Goal: Task Accomplishment & Management: Manage account settings

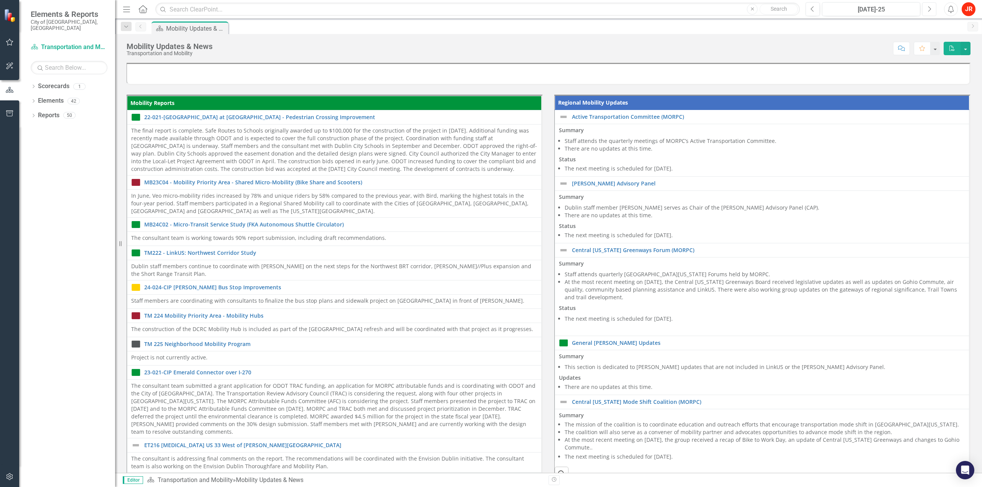
click at [932, 9] on button "Next" at bounding box center [929, 9] width 14 height 14
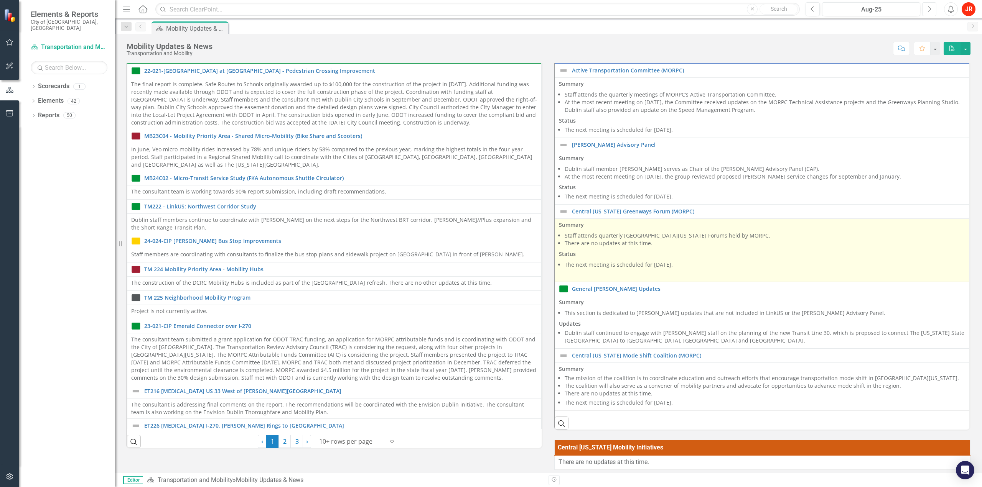
scroll to position [115, 0]
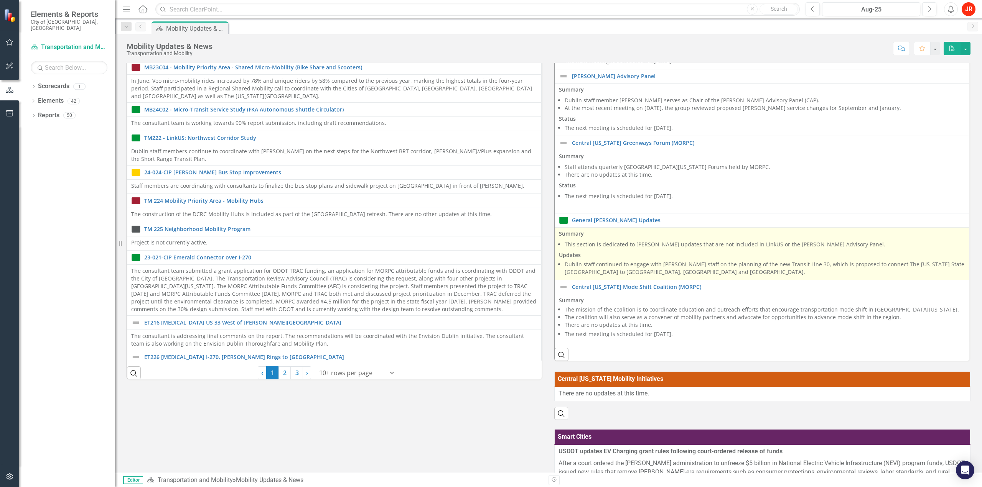
click at [635, 268] on li "Dublin staff continued to engage with [PERSON_NAME] staff on the planning of th…" at bounding box center [765, 268] width 400 height 15
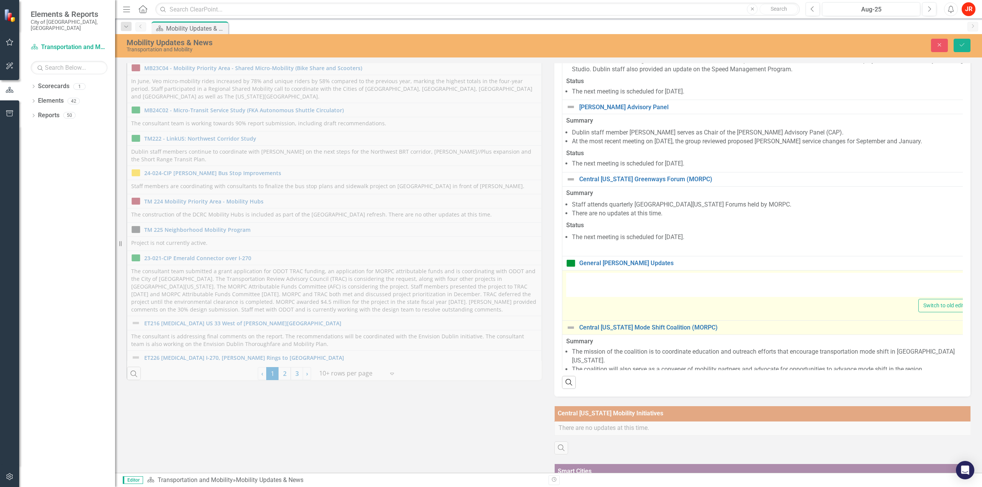
type textarea "<p><strong>Summary</strong></p> <ul> <li>This section is dedicated to [PERSON_N…"
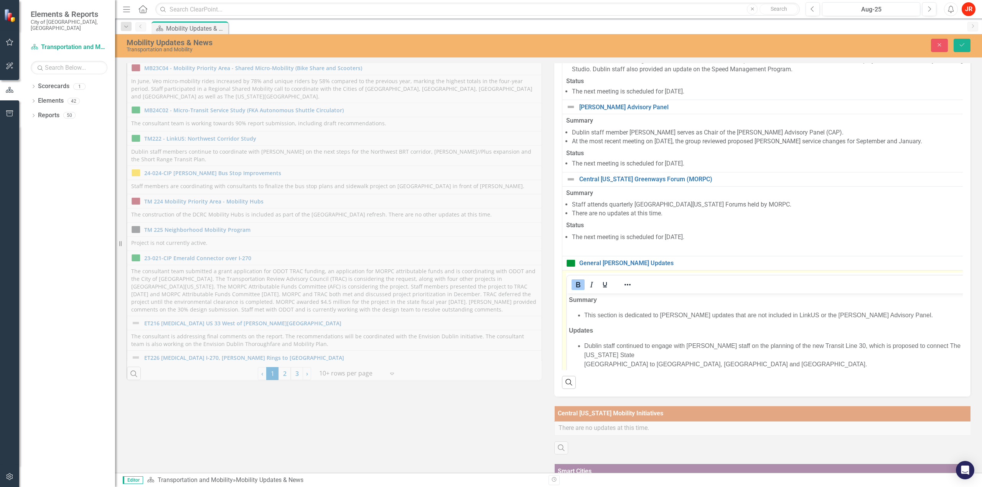
scroll to position [0, 0]
click at [644, 348] on li "Dublin staff continued to engage with [PERSON_NAME] staff on the planning of th…" at bounding box center [777, 355] width 387 height 28
click at [956, 43] on button "Save" at bounding box center [961, 45] width 17 height 13
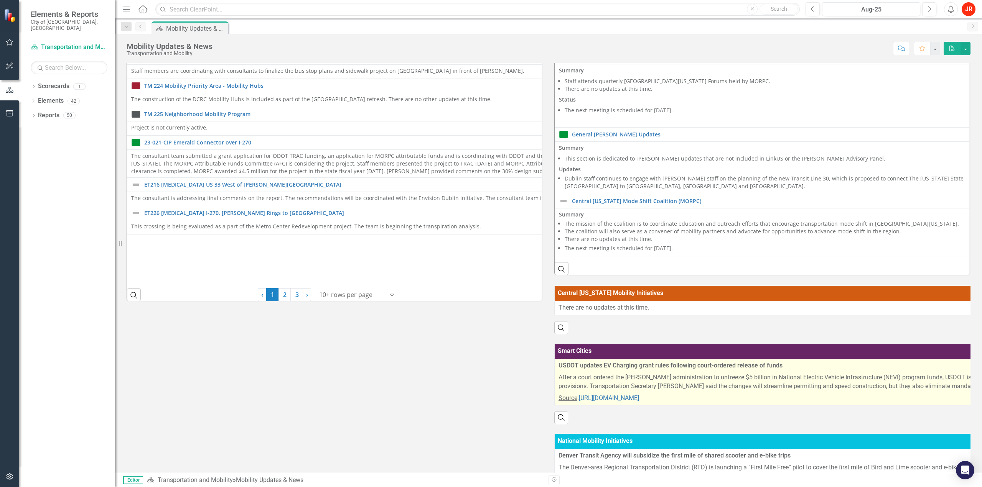
scroll to position [193, 0]
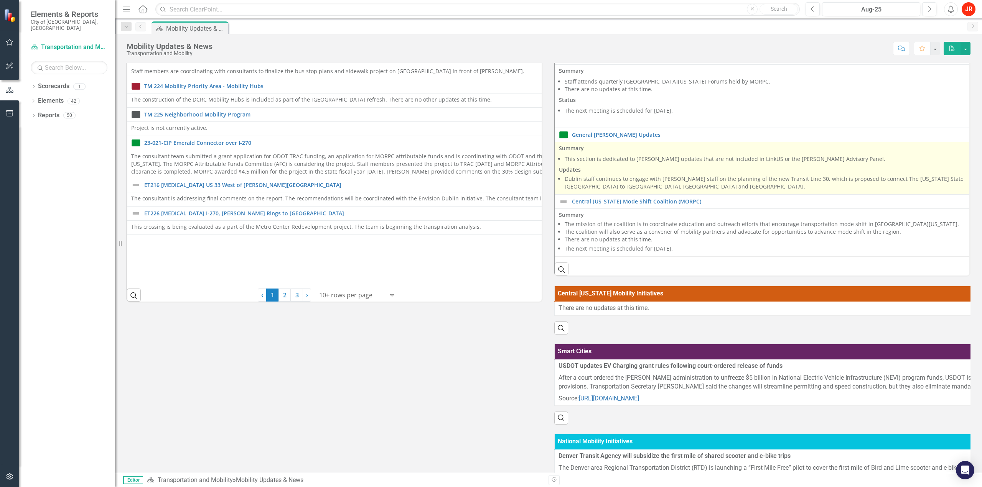
click at [607, 178] on li "Dublin staff continues to engage with [PERSON_NAME] staff on the planning of th…" at bounding box center [979, 182] width 828 height 15
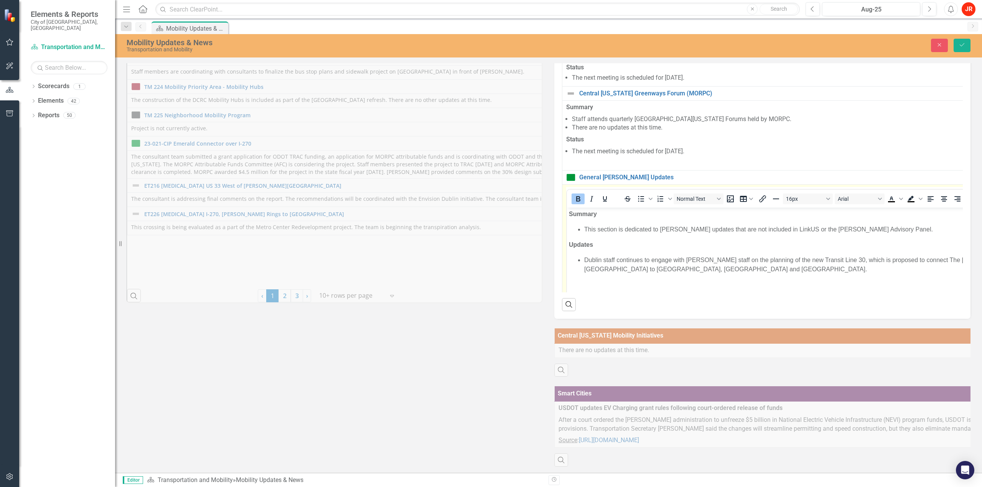
scroll to position [0, 0]
click at [590, 247] on strong "Updates" at bounding box center [581, 244] width 24 height 7
copy strong "Updates"
click at [973, 46] on div "Close Save" at bounding box center [801, 45] width 350 height 13
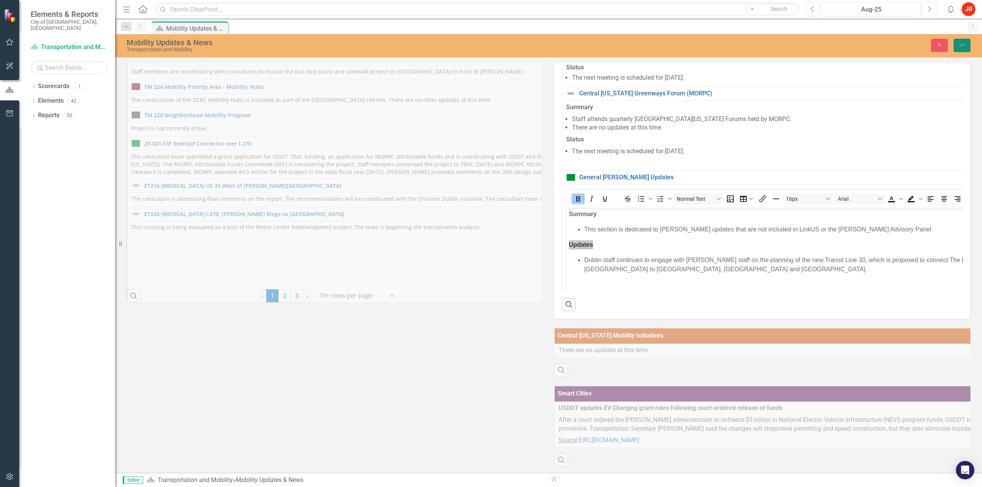
click at [968, 46] on button "Save" at bounding box center [961, 45] width 17 height 13
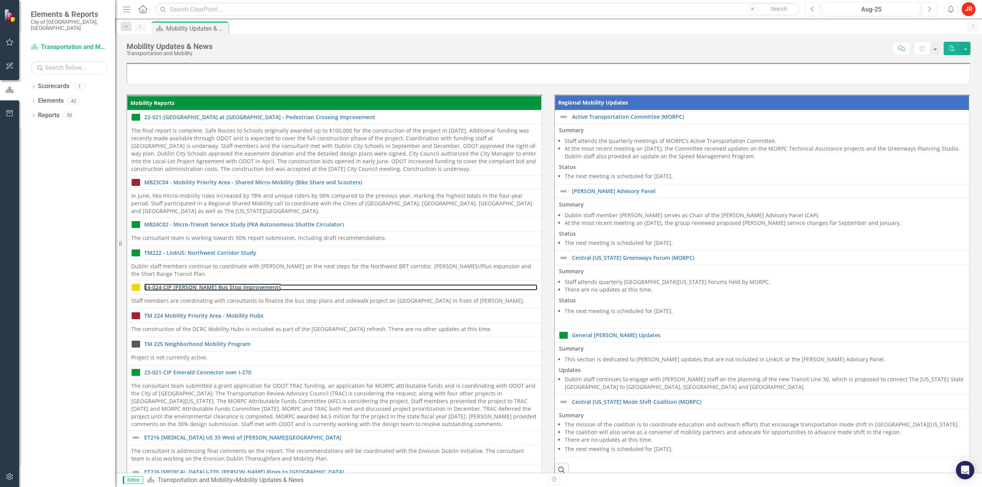
click at [537, 285] on link "24-024-CIP [PERSON_NAME] Bus Stop Improvements" at bounding box center [340, 288] width 393 height 6
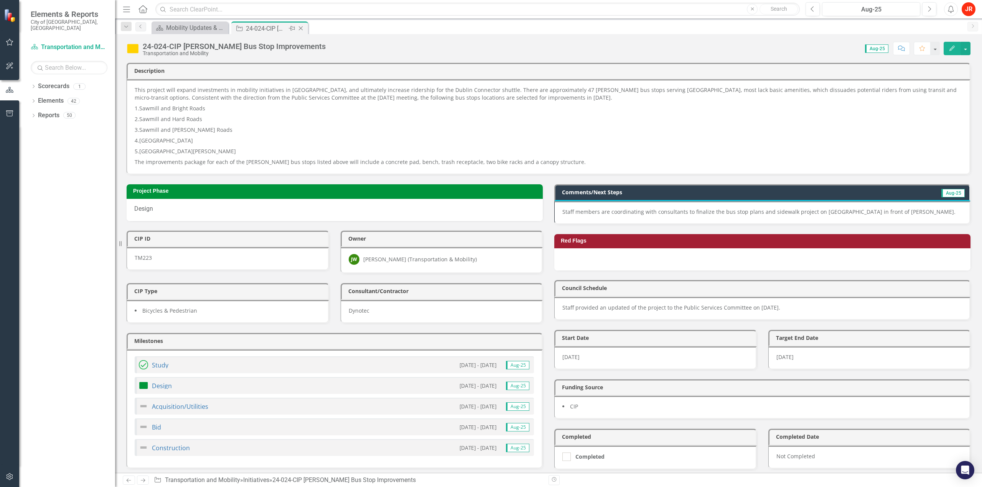
click at [299, 29] on icon "Close" at bounding box center [301, 28] width 8 height 6
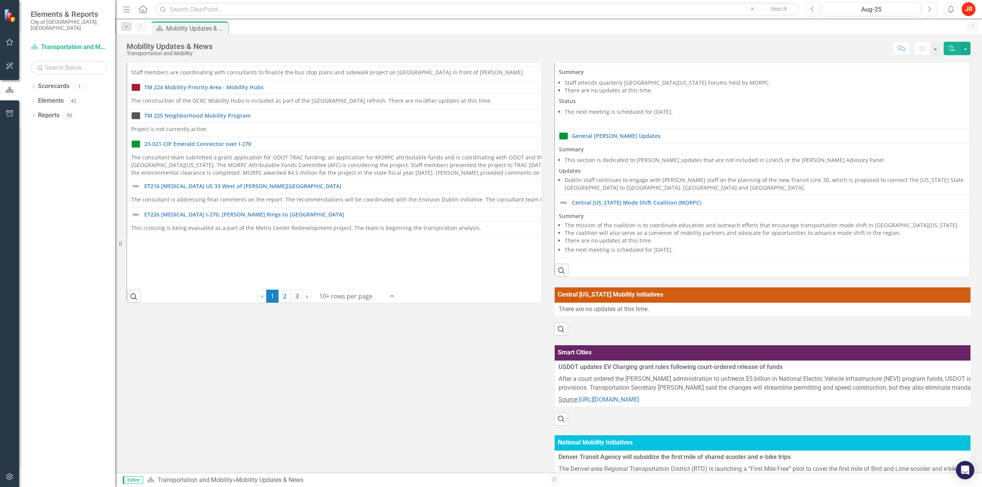
scroll to position [38, 0]
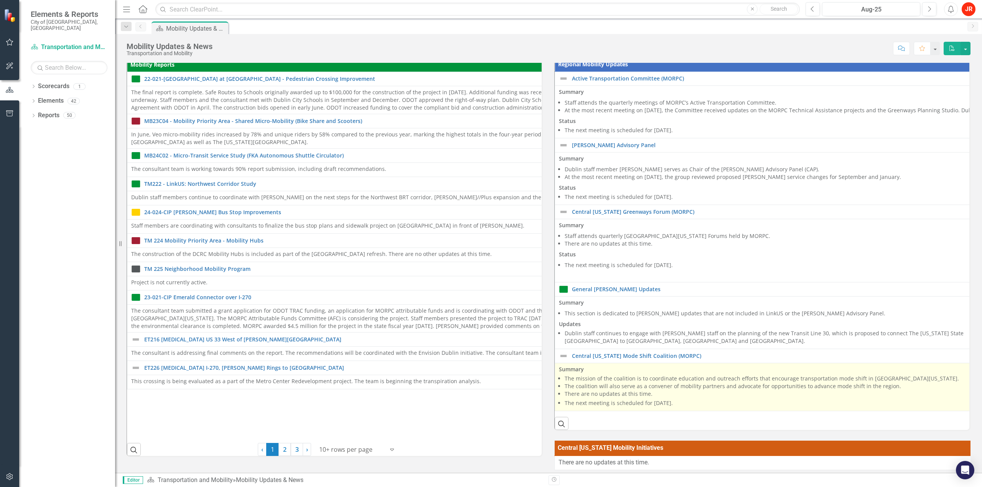
click at [609, 395] on li "There are no updates at this time." at bounding box center [977, 394] width 825 height 8
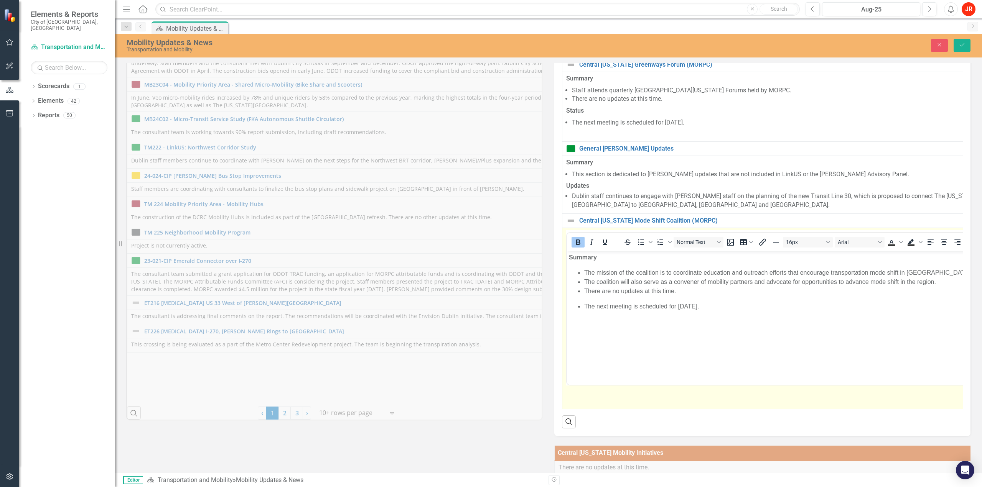
scroll to position [77, 0]
click at [677, 298] on body "Summary The mission of the coalition is to coordinate education and outreach ef…" at bounding box center [982, 307] width 831 height 115
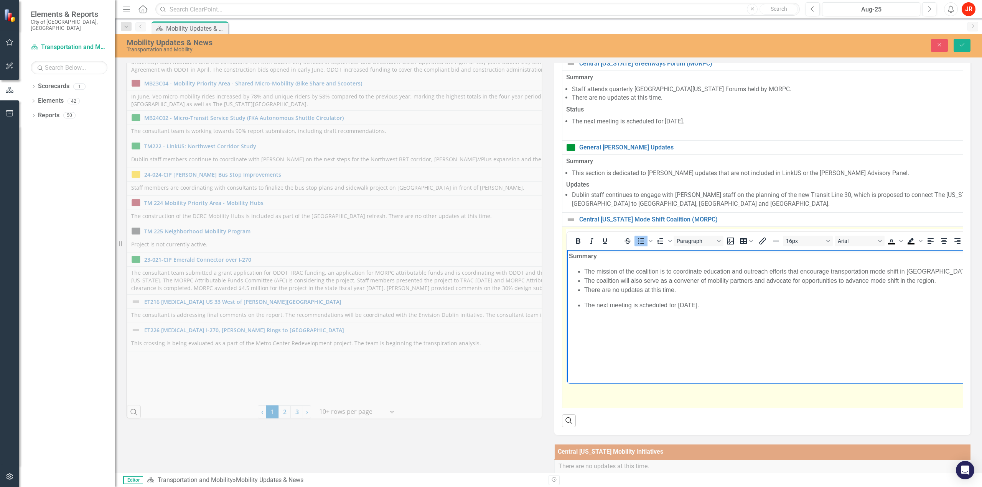
click at [699, 290] on li "There are no updates at this time." at bounding box center [989, 290] width 811 height 9
click at [639, 239] on icon "Bullet list" at bounding box center [641, 242] width 6 height 6
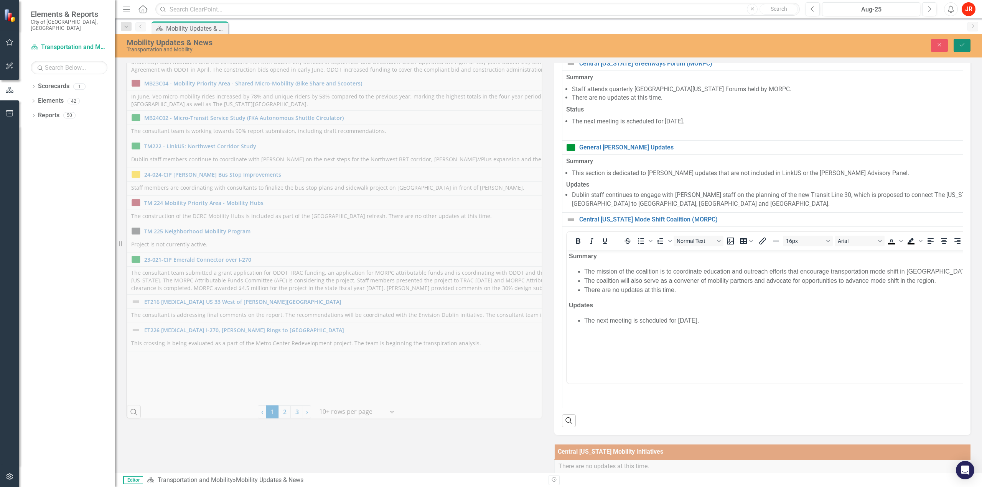
click at [964, 50] on button "Save" at bounding box center [961, 45] width 17 height 13
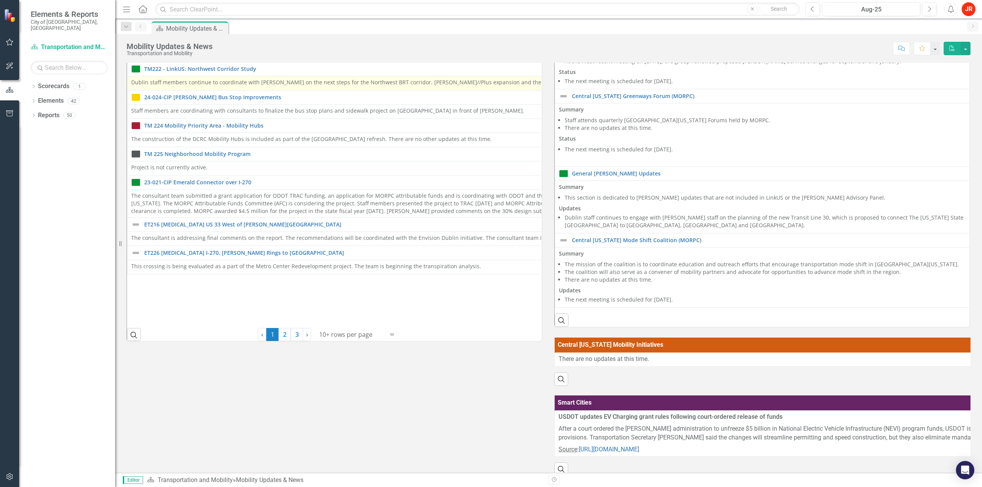
scroll to position [0, 0]
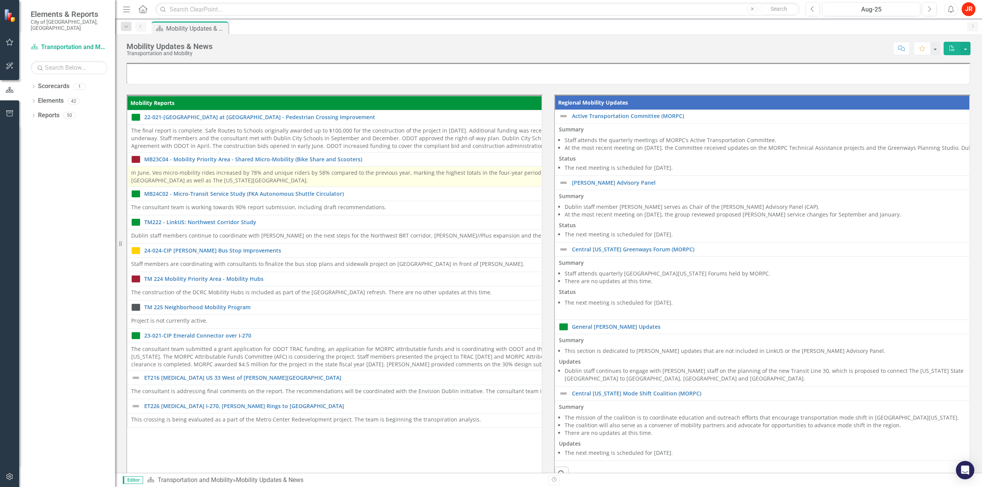
click at [338, 182] on p "In June, Veo micro-mobility rides increased by 78% and unique riders by 58% com…" at bounding box center [547, 176] width 833 height 15
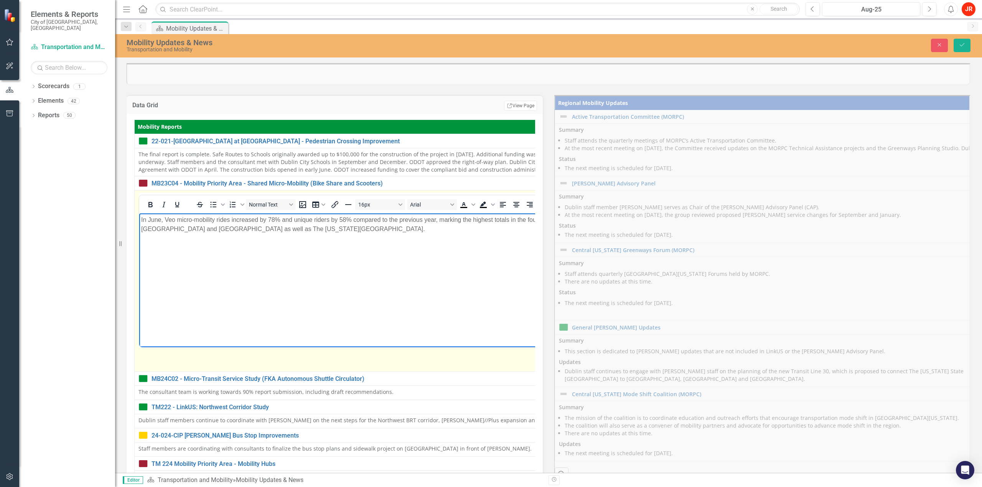
click at [271, 225] on p "In June, Veo micro-mobility rides increased by 78% and unique riders by 58% com…" at bounding box center [556, 225] width 830 height 18
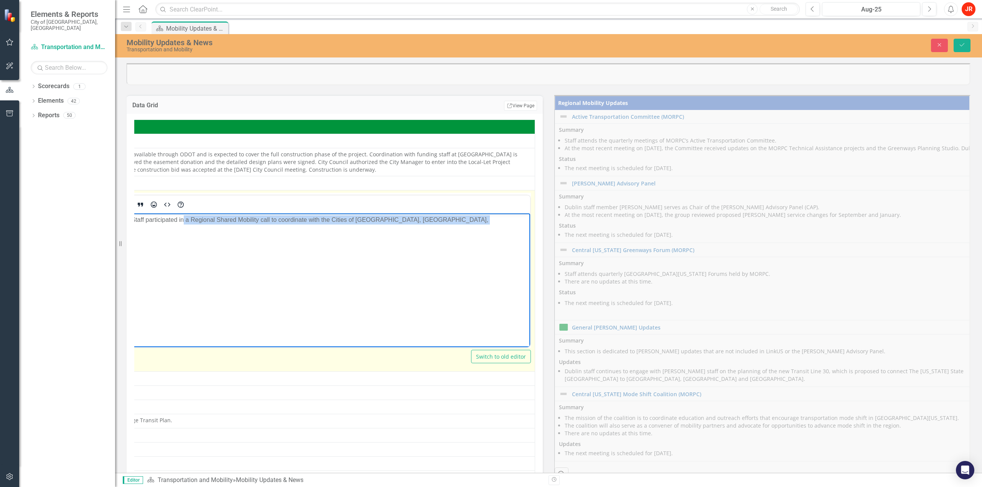
drag, startPoint x: -172, startPoint y: 229, endPoint x: 187, endPoint y: 223, distance: 359.0
click at [187, 223] on p "In June, Veo micro-mobility rides increased by 78% and unique riders by 58% com…" at bounding box center [113, 225] width 830 height 18
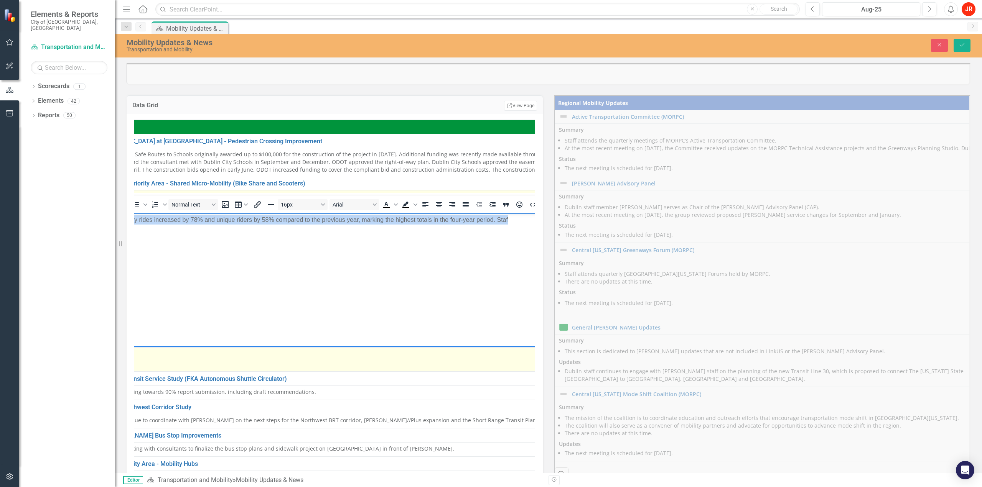
scroll to position [0, 0]
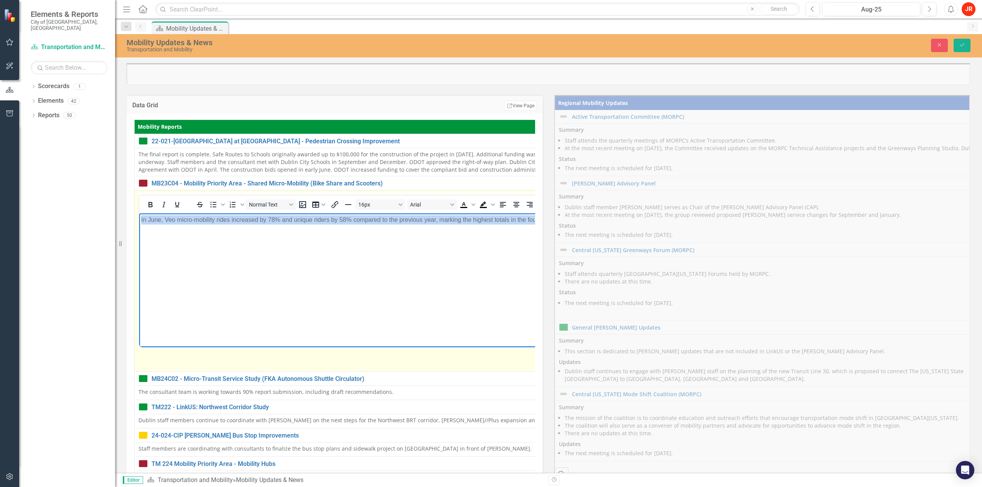
drag, startPoint x: 634, startPoint y: 259, endPoint x: 394, endPoint y: 232, distance: 241.2
click at [139, 234] on html "In June, Veo micro-mobility rides increased by 78% and unique riders by 58% com…" at bounding box center [558, 271] width 838 height 115
click at [463, 226] on body "In June, Veo micro-mobility rides increased by 78% and unique riders by 58% com…" at bounding box center [558, 271] width 838 height 115
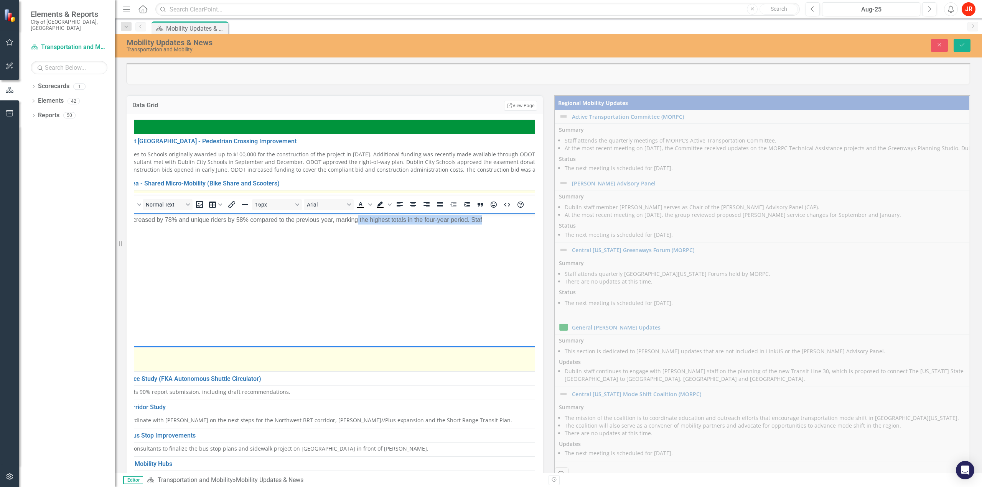
drag, startPoint x: 359, startPoint y: 218, endPoint x: 487, endPoint y: 224, distance: 128.6
click at [510, 221] on p "In June, Veo micro-mobility rides increased by 78% and unique riders by 58% com…" at bounding box center [455, 220] width 834 height 9
click at [491, 220] on p "In June, Veo micro-mobility rides increased by 78% and unique riders by 58% com…" at bounding box center [451, 220] width 834 height 9
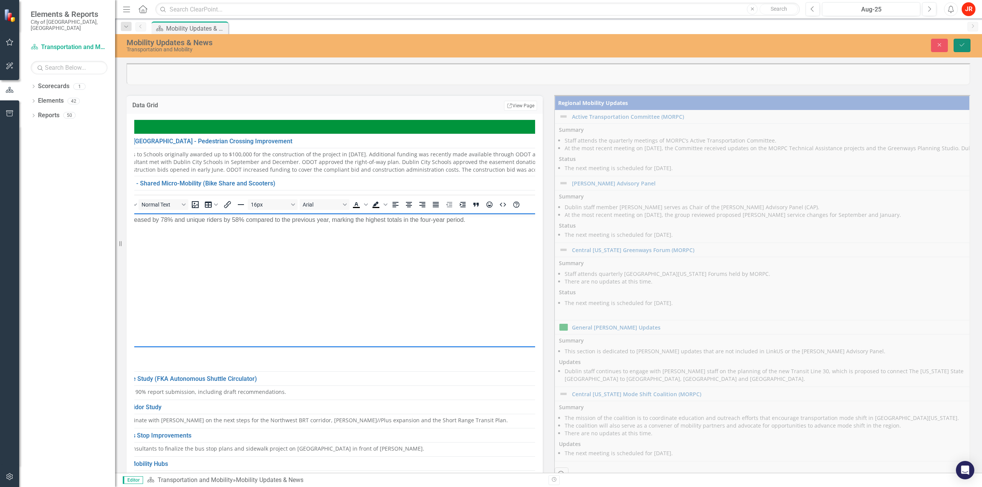
click at [970, 42] on button "Save" at bounding box center [961, 45] width 17 height 13
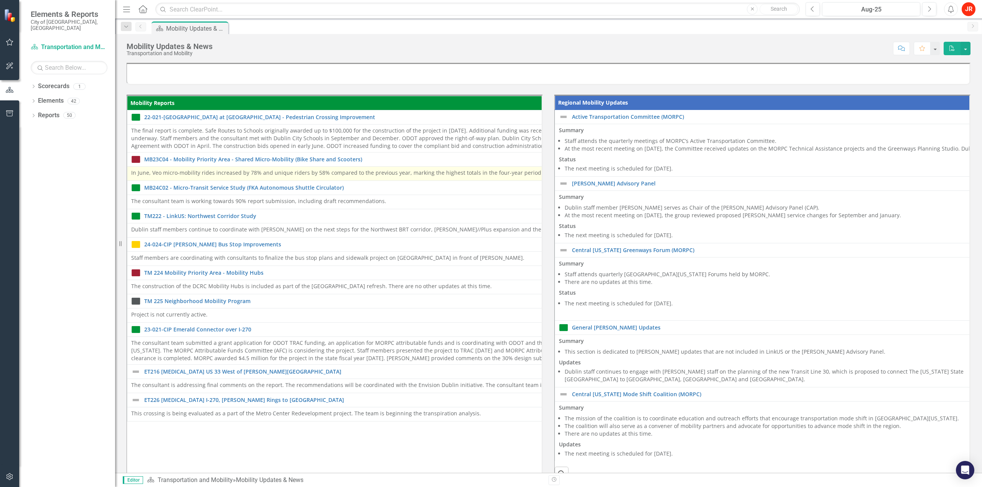
click at [144, 174] on p "In June, Veo micro-mobility rides increased by 78% and unique riders by 58% com…" at bounding box center [547, 173] width 833 height 8
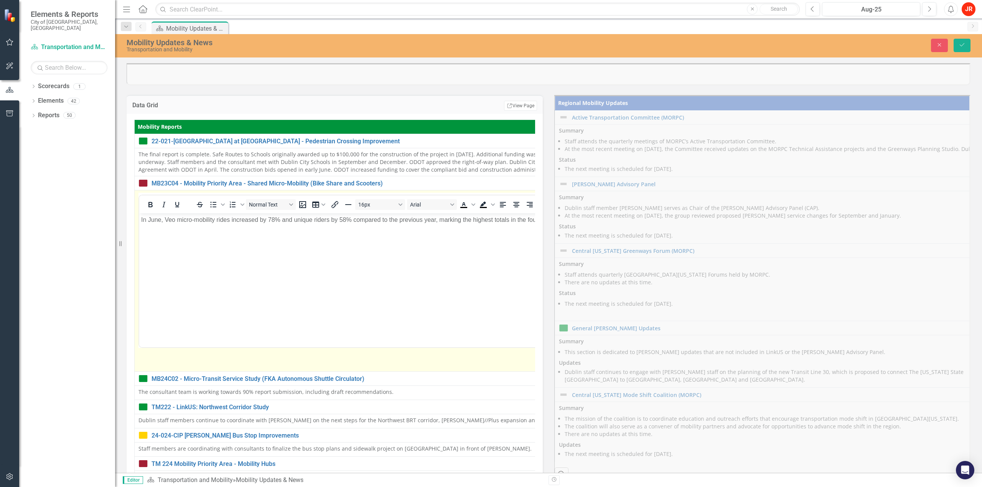
scroll to position [0, 0]
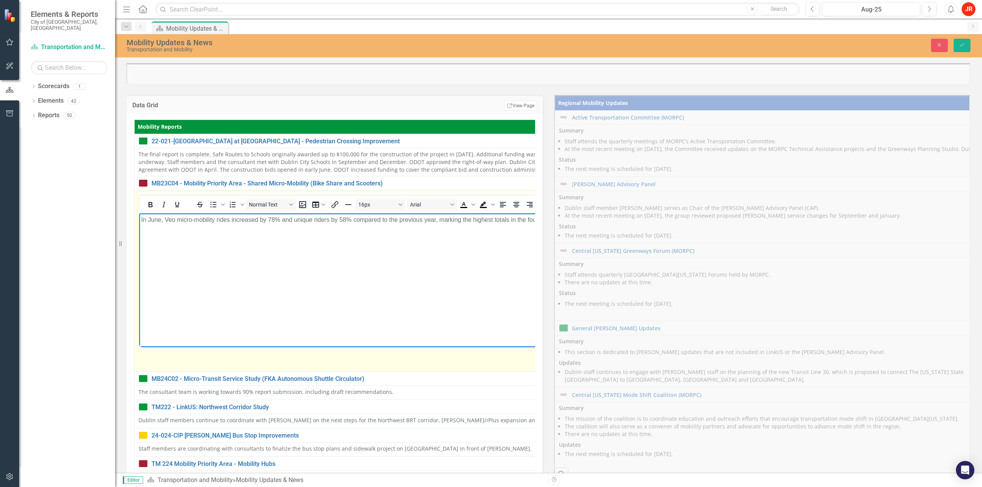
click at [154, 224] on p "In June, Veo micro-mobility rides increased by 78% and unique riders by 58% com…" at bounding box center [556, 220] width 830 height 9
click at [273, 216] on p "In July, Veo micro-mobility rides increased by 78% and unique riders by 58% com…" at bounding box center [557, 220] width 832 height 9
drag, startPoint x: 357, startPoint y: 221, endPoint x: 281, endPoint y: 221, distance: 75.6
click at [281, 221] on p "In July, Veo micro-mobility rides increased by 103% and unique riders by 58% co…" at bounding box center [558, 220] width 834 height 9
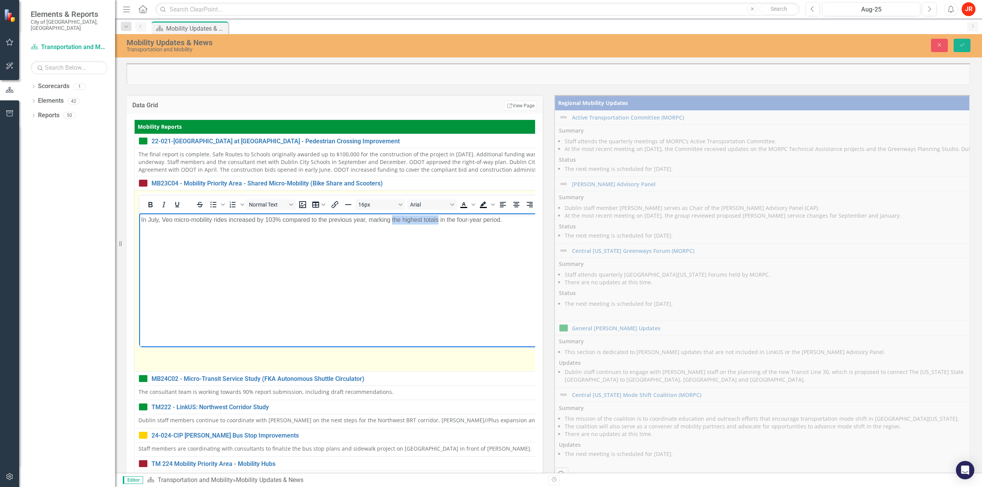
drag, startPoint x: 393, startPoint y: 221, endPoint x: 440, endPoint y: 222, distance: 46.4
click at [440, 222] on p "In July, Veo micro-mobility rides increased by 103% compared to the previous ye…" at bounding box center [558, 220] width 834 height 9
click at [327, 248] on body "In July, Veo micro-mobility rides increased by 103% compared to the previous ye…" at bounding box center [564, 271] width 851 height 115
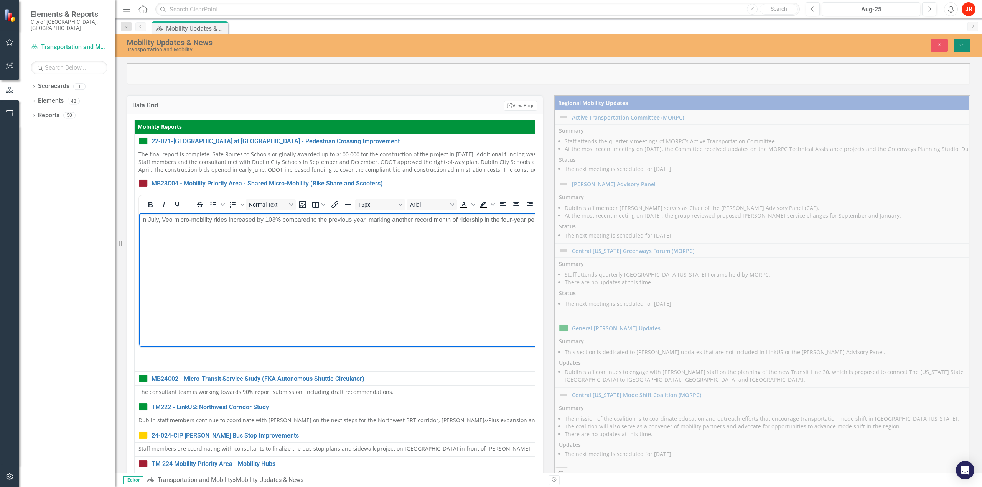
click at [961, 42] on button "Save" at bounding box center [961, 45] width 17 height 13
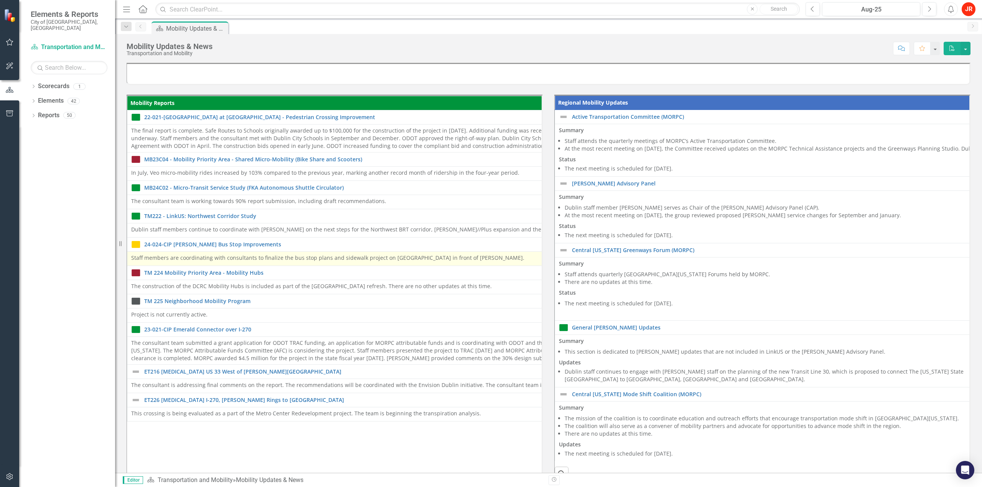
click at [326, 258] on p "Staff members are coordinating with consultants to finalize the bus stop plans …" at bounding box center [547, 258] width 833 height 8
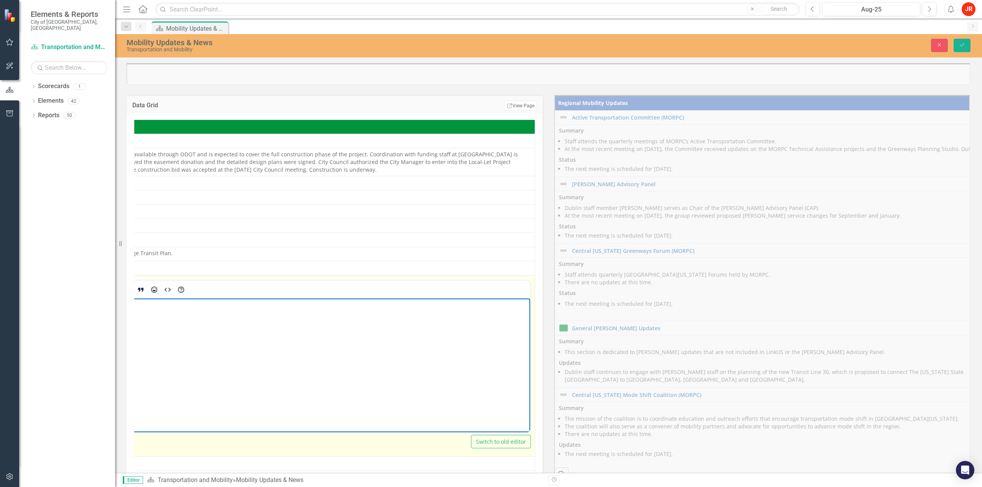
drag, startPoint x: -103, startPoint y: 306, endPoint x: 585, endPoint y: 309, distance: 688.0
click at [530, 309] on html "Staff members are coordinating with consultants to finalize the bus stop plans …" at bounding box center [113, 356] width 833 height 115
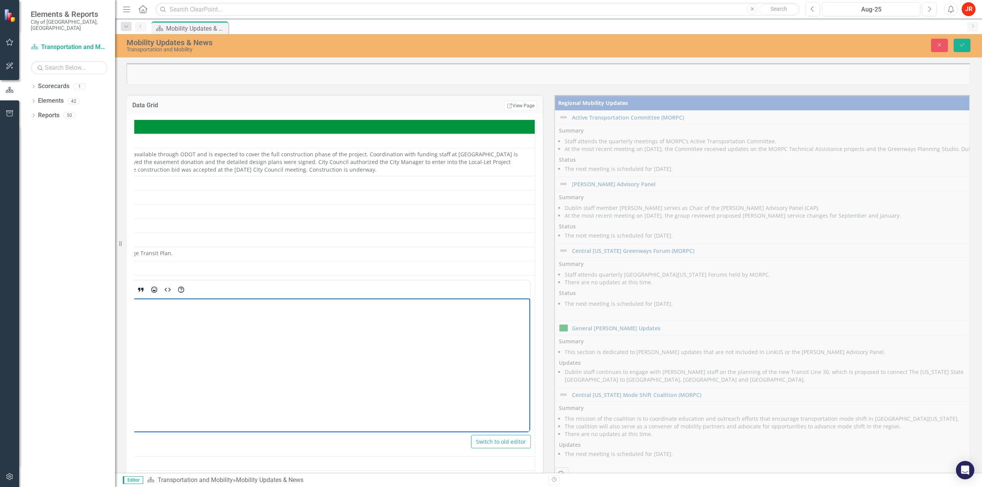
scroll to position [0, 208]
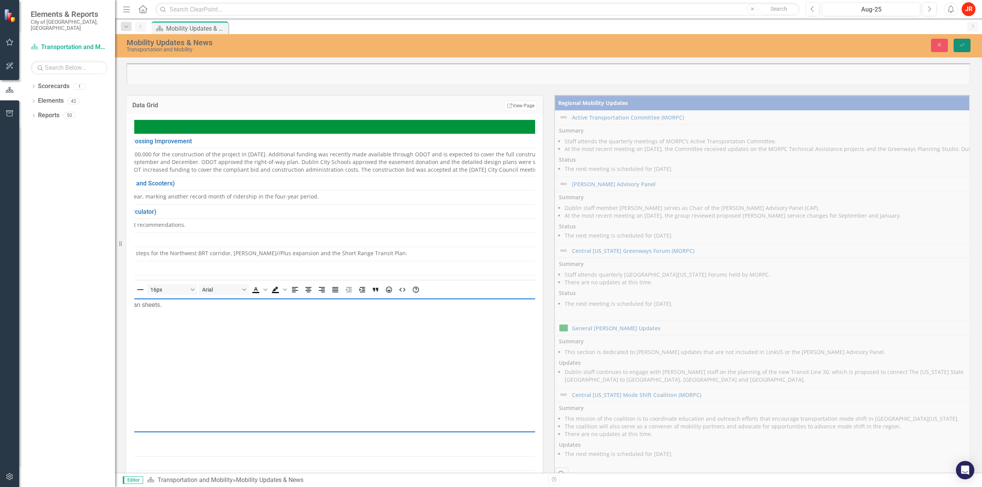
click at [962, 46] on icon "Save" at bounding box center [961, 44] width 7 height 5
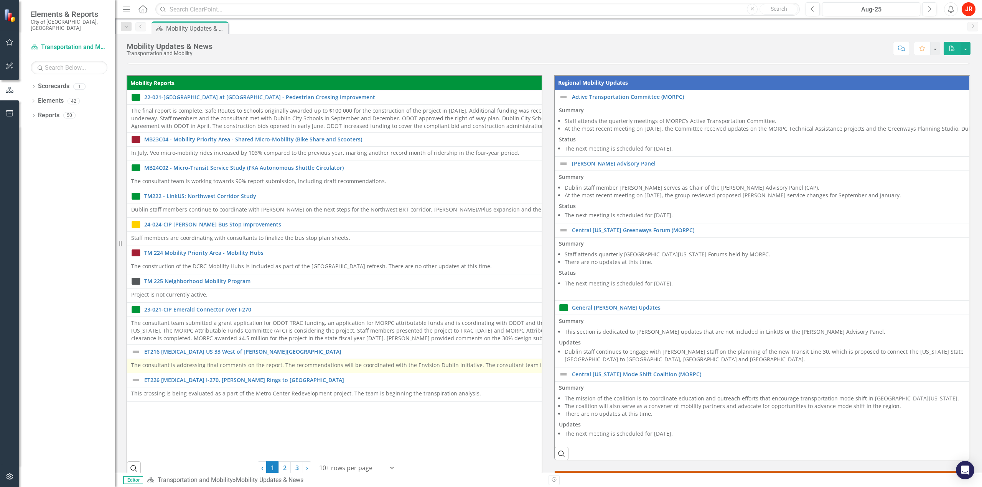
scroll to position [77, 0]
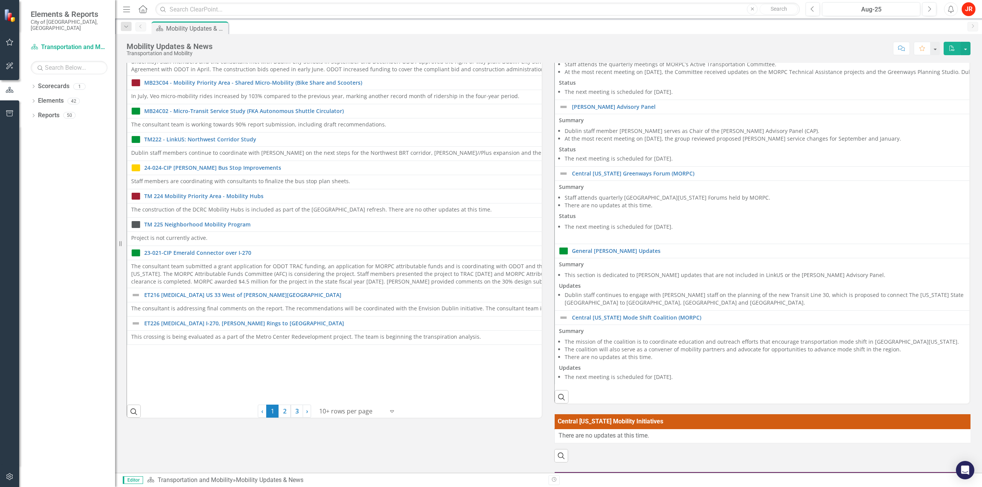
click at [344, 411] on div at bounding box center [351, 412] width 65 height 10
click at [353, 400] on div "Display All Rows" at bounding box center [357, 397] width 72 height 9
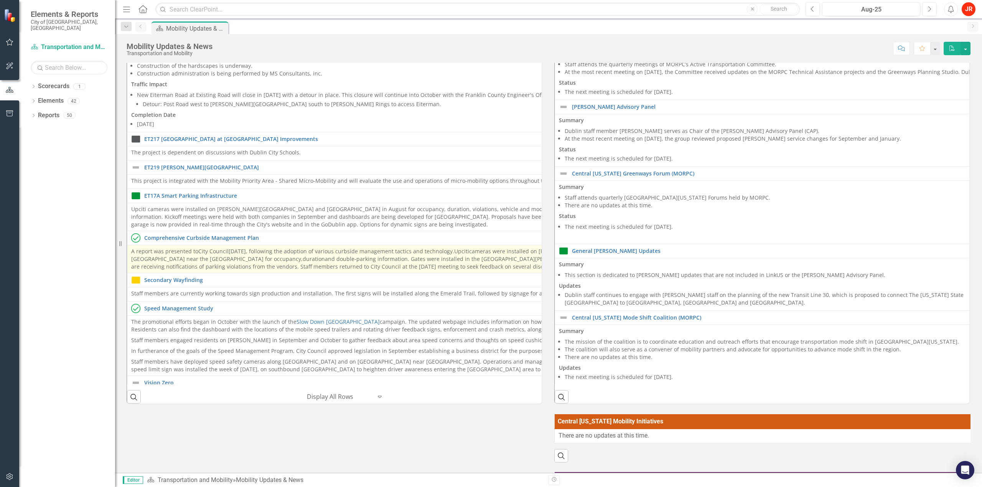
scroll to position [345, 0]
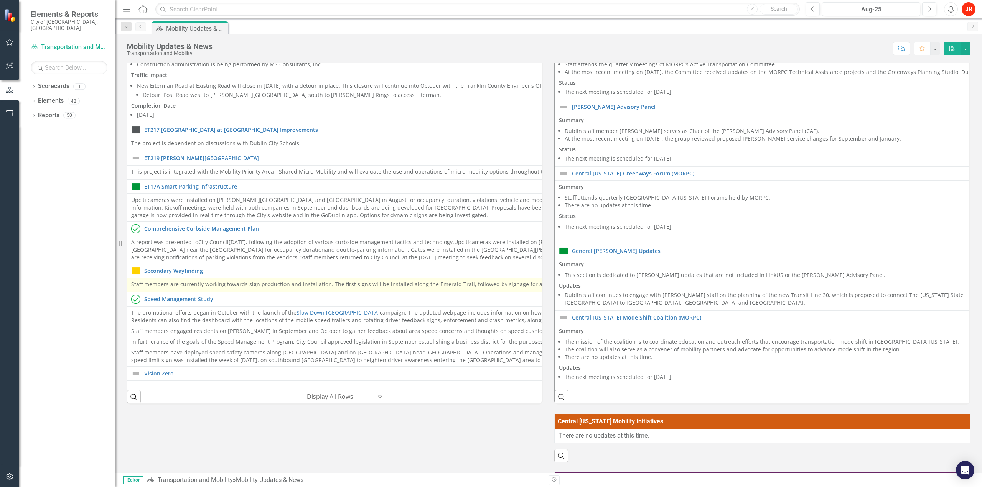
click at [178, 284] on p "Staff members are currently working towards sign production and installation. T…" at bounding box center [550, 285] width 839 height 8
click at [182, 283] on p "Staff members are currently working towards sign production and installation. T…" at bounding box center [550, 285] width 839 height 8
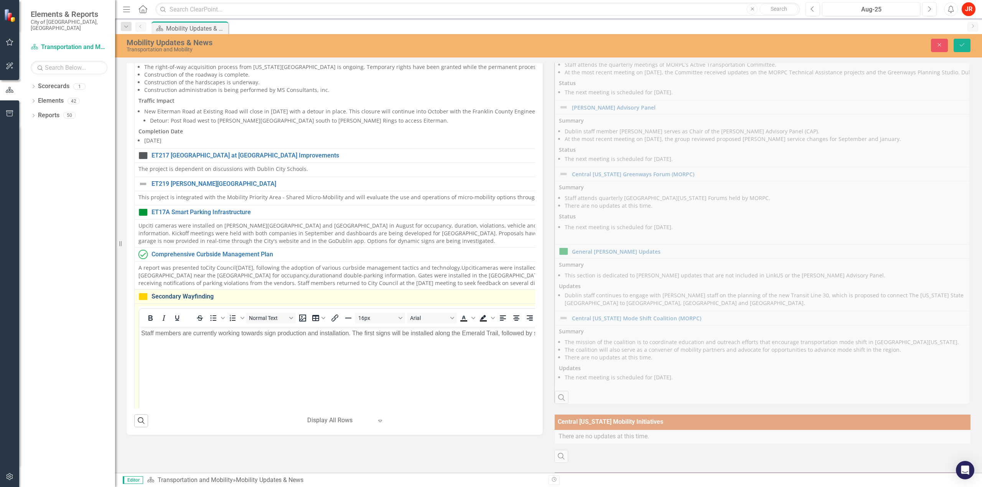
scroll to position [0, 0]
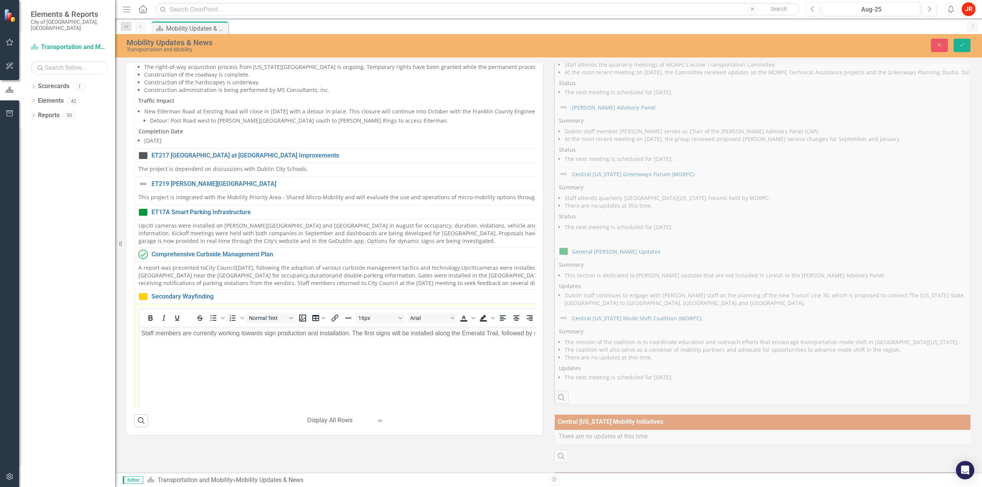
click at [197, 336] on p "Staff members are currently working towards sign production and installation. T…" at bounding box center [559, 333] width 836 height 9
drag, startPoint x: 194, startPoint y: 334, endPoint x: 264, endPoint y: 340, distance: 70.0
click at [264, 340] on body "Staff members are currently working towards sign production and installation. T…" at bounding box center [559, 384] width 840 height 115
click at [959, 40] on button "Save" at bounding box center [961, 45] width 17 height 13
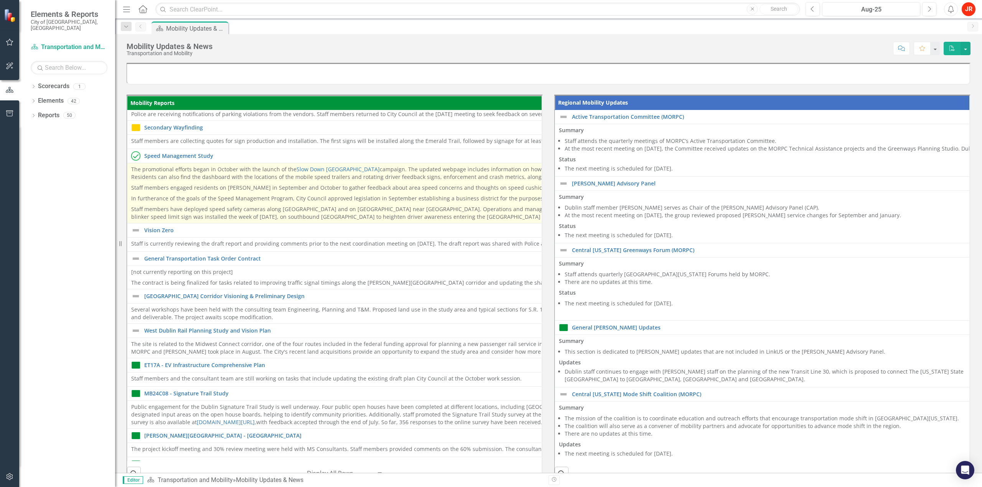
scroll to position [575, 0]
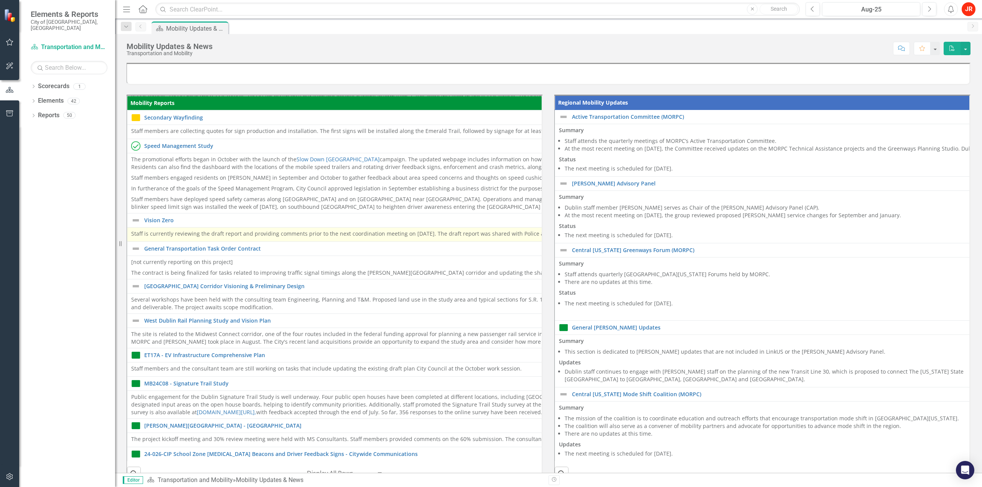
click at [258, 231] on p "Staff is currently reviewing the draft report and providing comments prior to t…" at bounding box center [544, 234] width 827 height 8
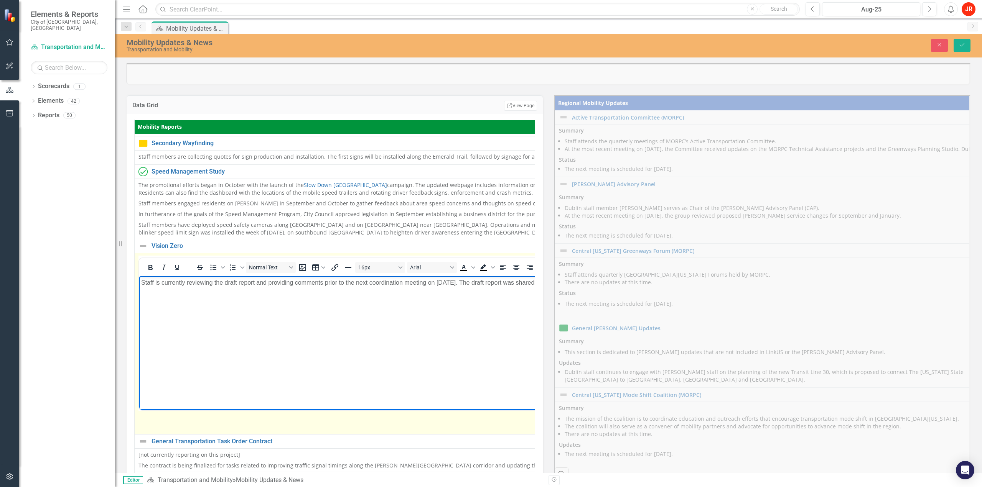
scroll to position [575, 445]
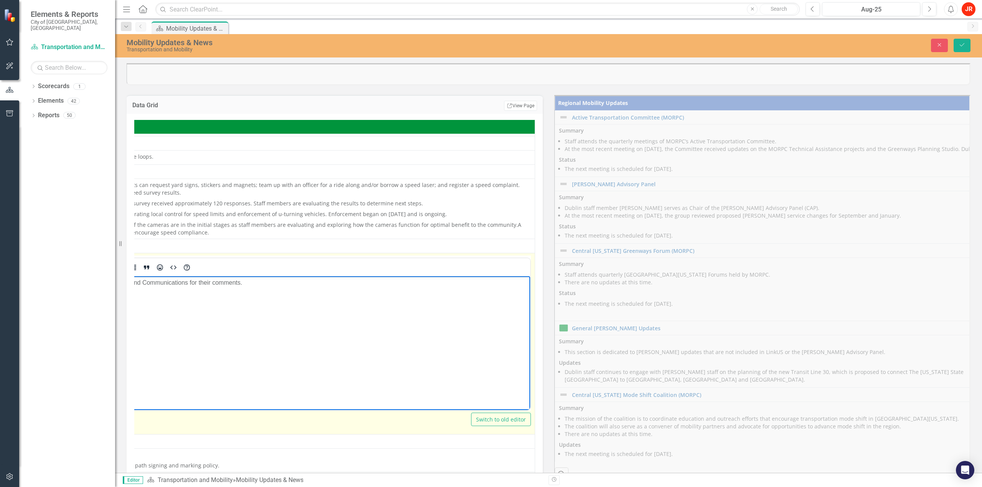
drag, startPoint x: -276, startPoint y: 283, endPoint x: 521, endPoint y: 292, distance: 796.9
click at [519, 292] on body "Staff is currently reviewing the draft report and providing comments prior to t…" at bounding box center [116, 333] width 828 height 115
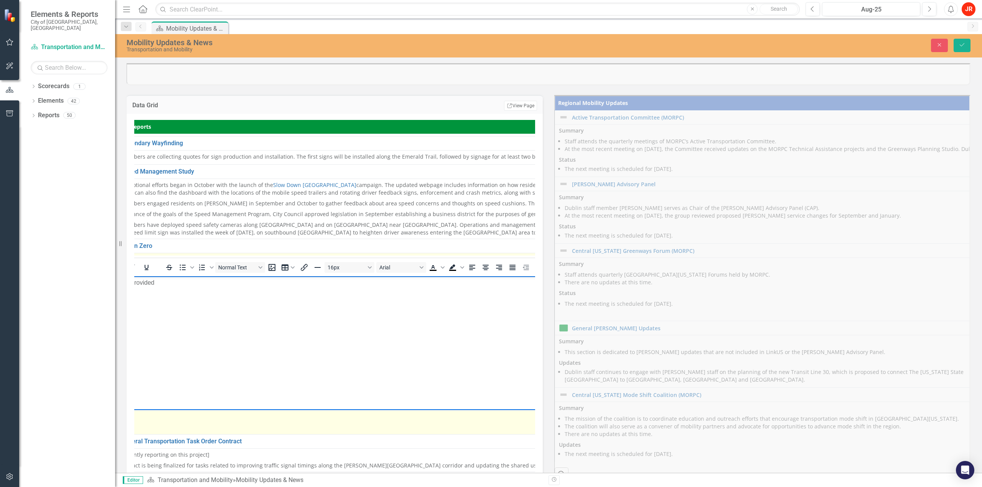
scroll to position [575, 0]
drag, startPoint x: 180, startPoint y: 278, endPoint x: 86, endPoint y: 278, distance: 94.0
click at [139, 278] on html "Staff is provided" at bounding box center [554, 333] width 831 height 115
click at [214, 281] on p "Staff is provided" at bounding box center [554, 282] width 827 height 9
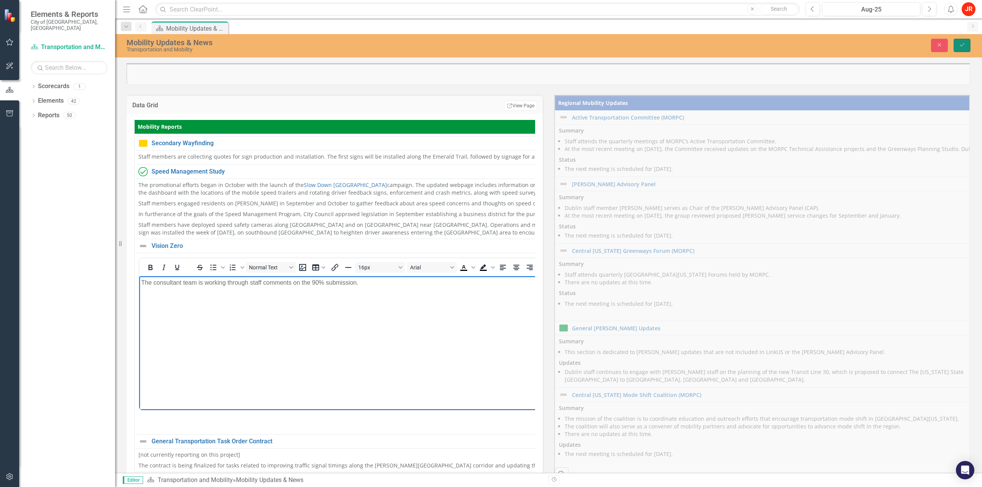
click at [956, 45] on button "Save" at bounding box center [961, 45] width 17 height 13
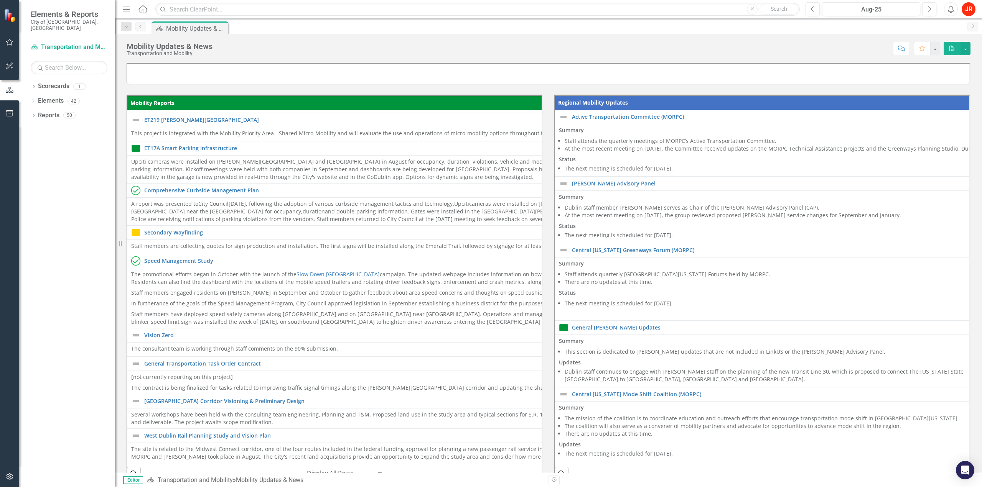
scroll to position [614, 0]
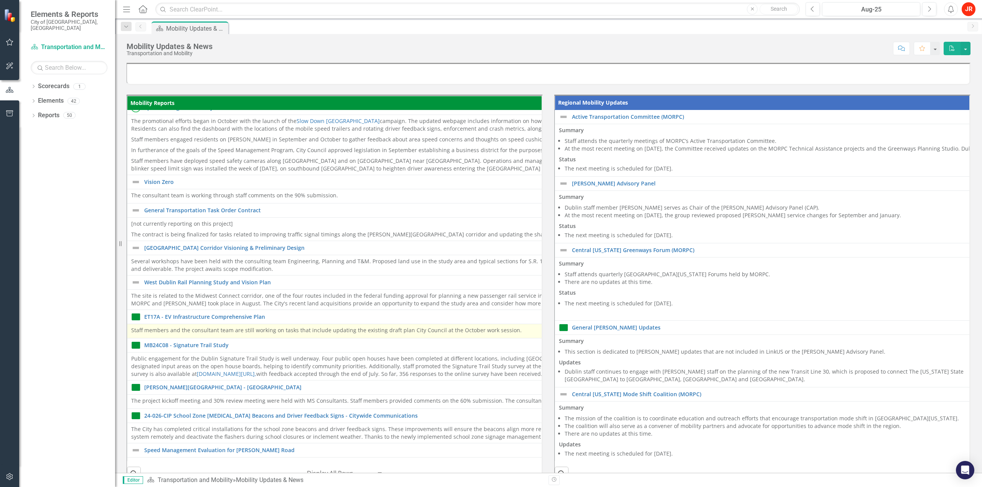
click at [280, 334] on td "Staff members and the consultant team are still working on tasks that include u…" at bounding box center [545, 331] width 836 height 14
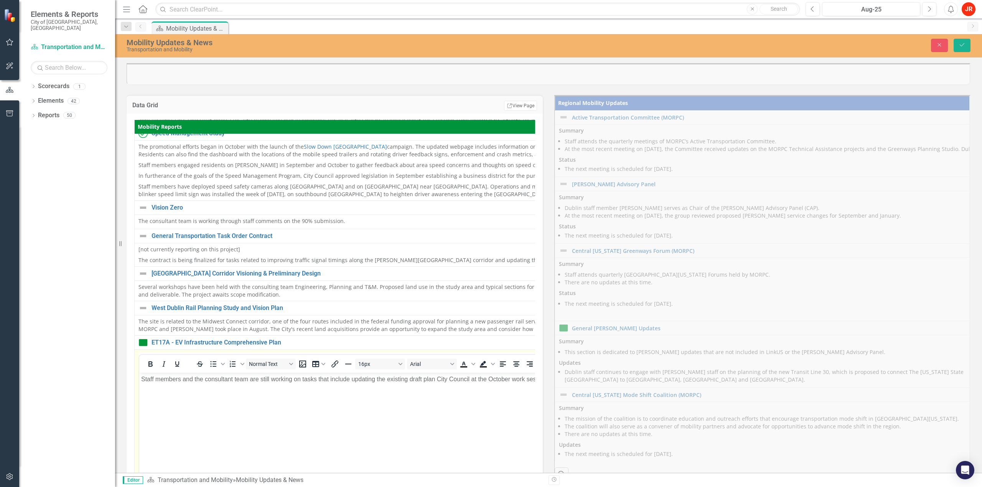
scroll to position [0, 0]
drag, startPoint x: 262, startPoint y: 379, endPoint x: 354, endPoint y: 380, distance: 92.4
click at [354, 380] on p "Staff members and the consultant team are still working on tasks that include u…" at bounding box center [553, 379] width 825 height 9
click at [316, 381] on p "Staff members and the consultant team are working on updating the existing draf…" at bounding box center [555, 379] width 829 height 9
click at [383, 378] on p "Staff members and the consultant team are working on updates to the existing dr…" at bounding box center [557, 379] width 832 height 9
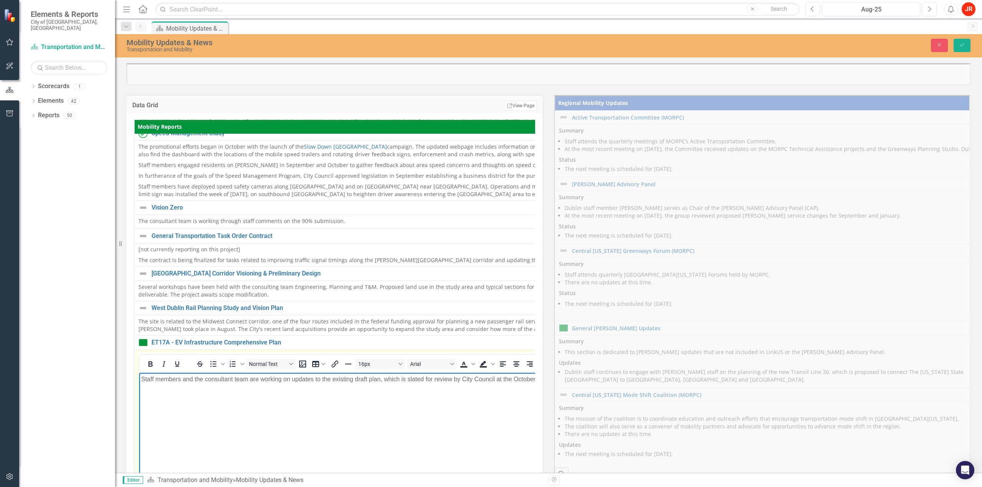
click at [500, 411] on body "Staff members and the consultant team are working on updates to the existing dr…" at bounding box center [567, 430] width 856 height 115
click at [964, 42] on button "Save" at bounding box center [961, 45] width 17 height 13
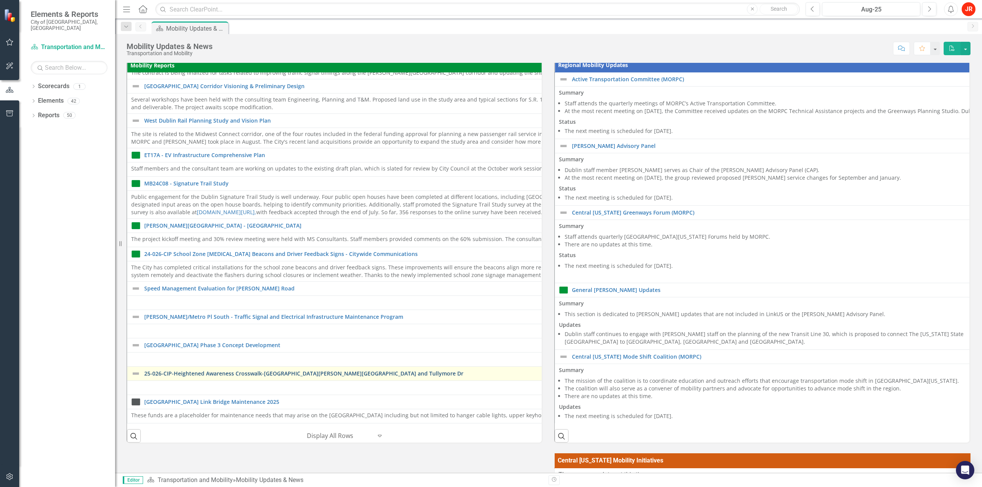
scroll to position [38, 0]
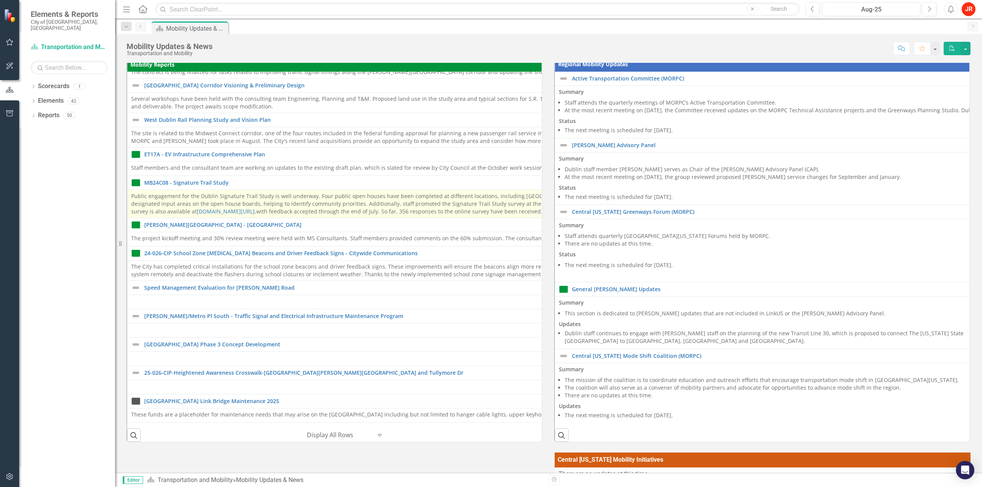
click at [322, 198] on p "Public engagement for the Dublin Signature Trail Study is well underway. Four p…" at bounding box center [545, 204] width 828 height 23
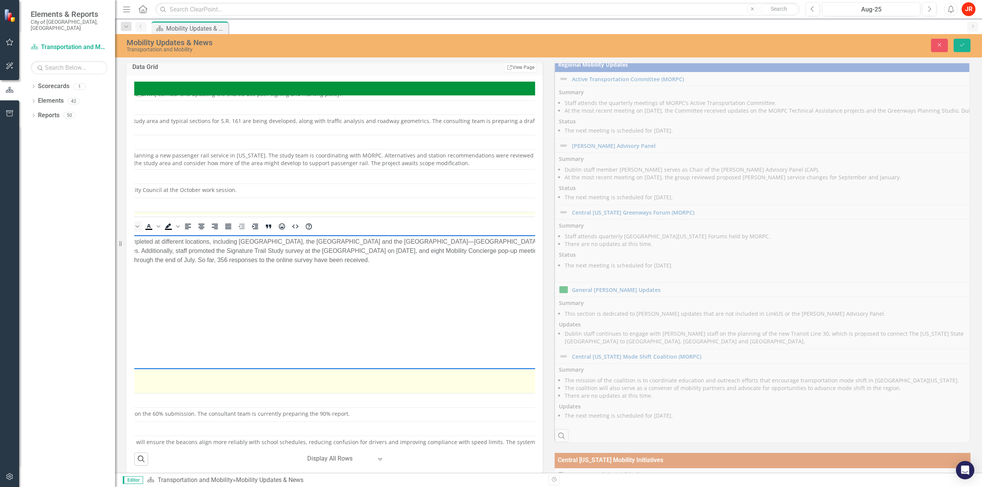
scroll to position [741, 446]
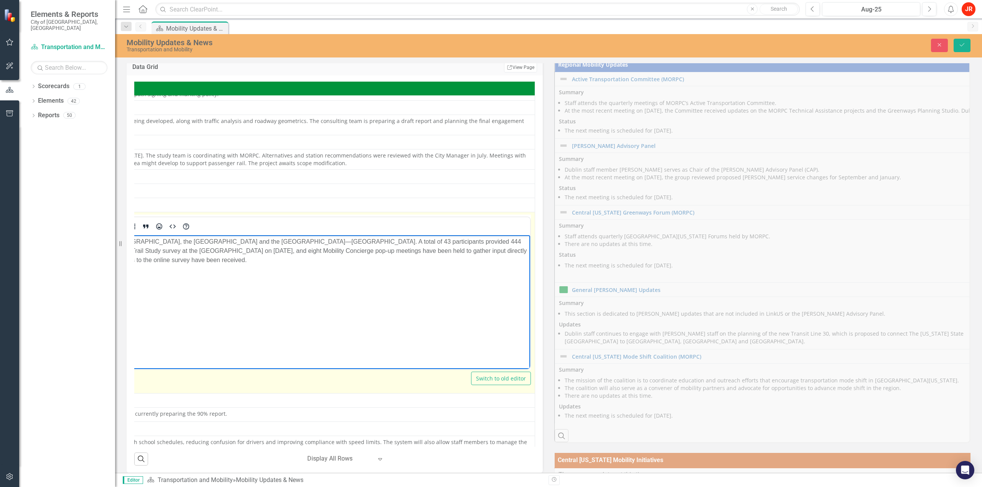
drag, startPoint x: -6, startPoint y: 250, endPoint x: 520, endPoint y: 272, distance: 526.6
click at [530, 268] on html "Public engagement for the Dublin Signature Trail Study is well underway. Four p…" at bounding box center [116, 292] width 828 height 115
click at [376, 265] on body "Public engagement for the Dublin Signature Trail Study is well underway. Four p…" at bounding box center [116, 292] width 828 height 115
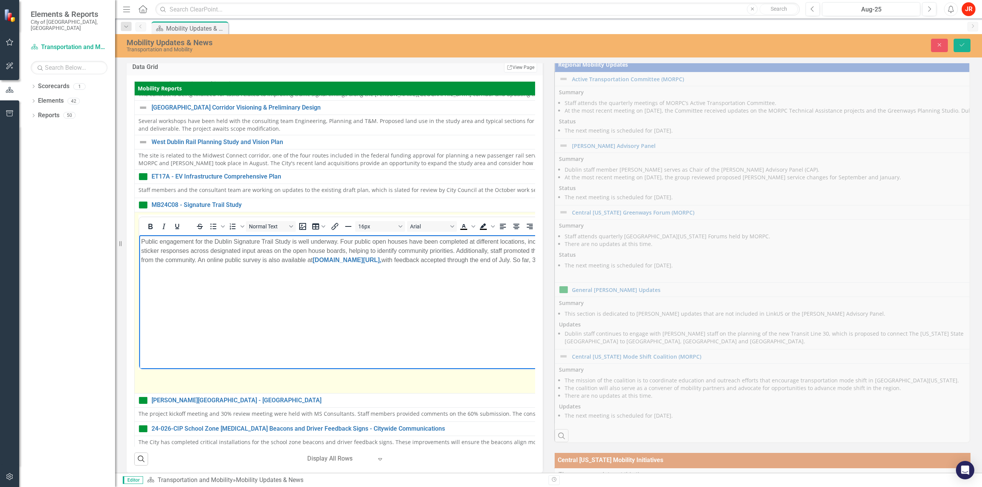
drag, startPoint x: 811, startPoint y: 265, endPoint x: -35, endPoint y: 239, distance: 846.8
click at [139, 239] on html "Public engagement for the Dublin Signature Trail Study is well underway. Four p…" at bounding box center [553, 292] width 828 height 115
click at [379, 242] on p "The Dublin Signature Trail Study is on the [DATE] meeting agenda of City Counci…" at bounding box center [584, 246] width 886 height 18
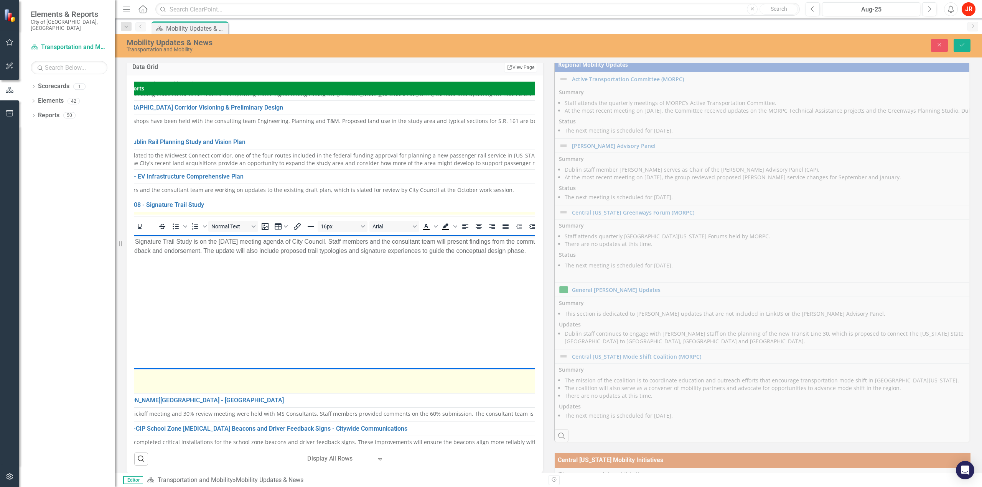
scroll to position [741, 43]
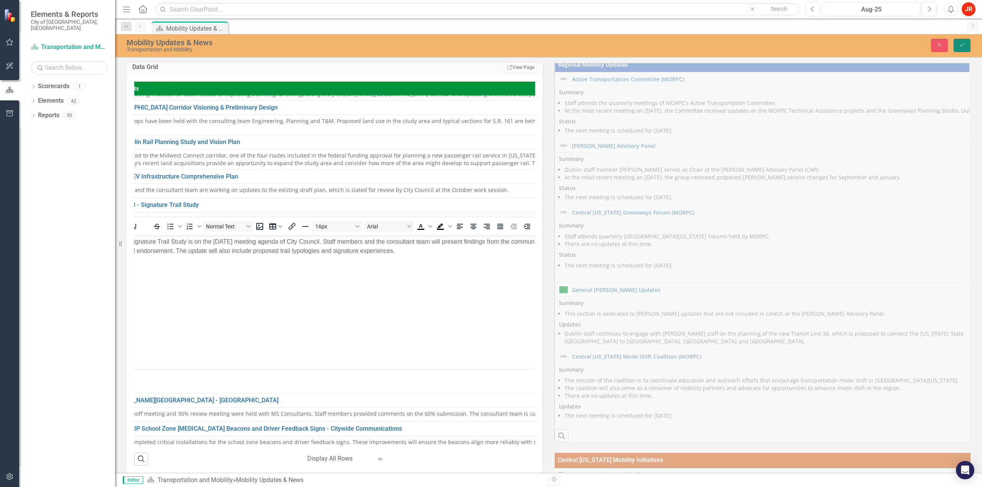
click at [959, 40] on button "Save" at bounding box center [961, 45] width 17 height 13
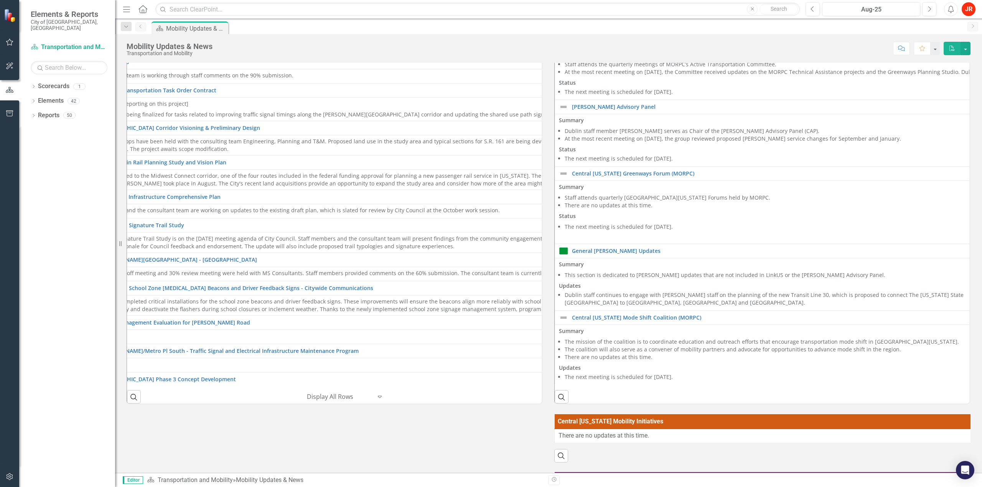
scroll to position [657, 47]
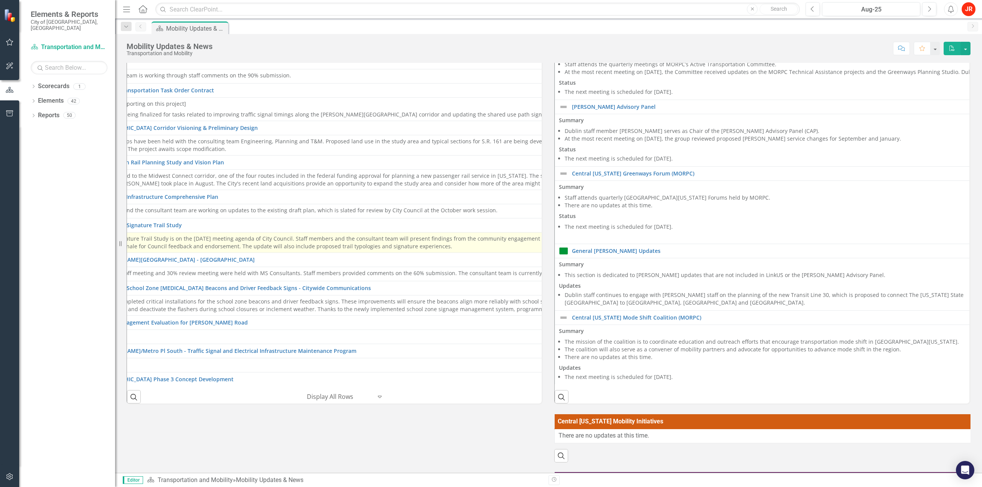
click at [406, 249] on td "The Dublin Signature Trail Study is on the [DATE] meeting agenda of City Counci…" at bounding box center [498, 242] width 835 height 20
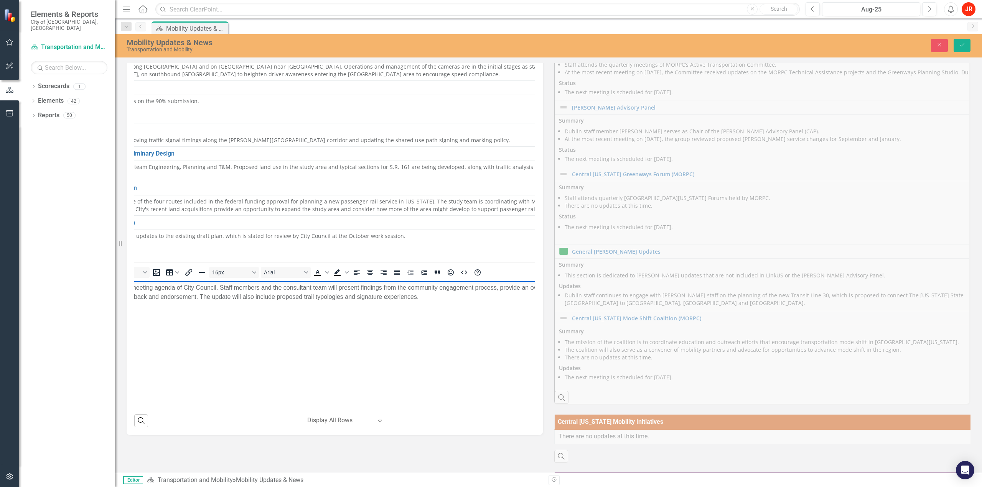
scroll to position [657, 240]
drag, startPoint x: 271, startPoint y: 296, endPoint x: 330, endPoint y: 300, distance: 59.6
click at [329, 300] on p "The Dublin Signature Trail Study is on the [DATE] meeting agenda of City Counci…" at bounding box center [313, 292] width 824 height 18
click at [959, 48] on button "Save" at bounding box center [961, 45] width 17 height 13
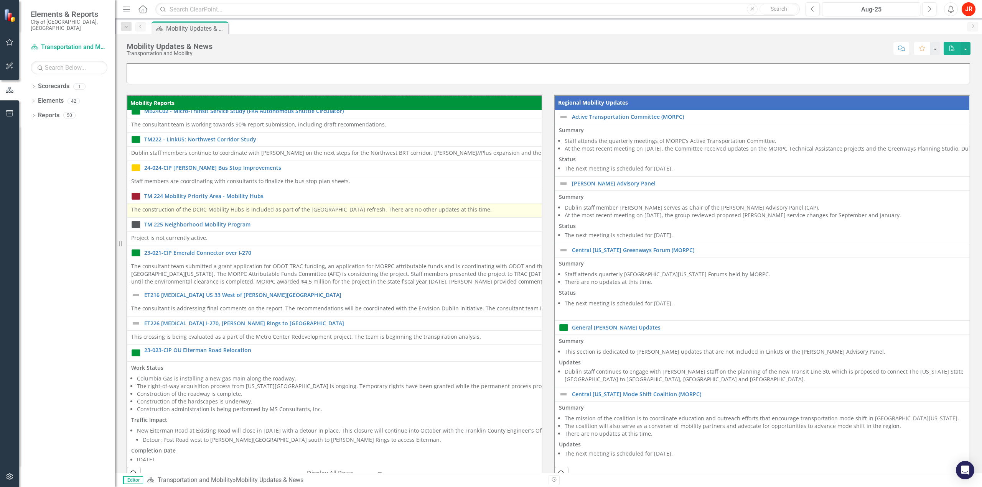
scroll to position [0, 0]
